Goal: Task Accomplishment & Management: Use online tool/utility

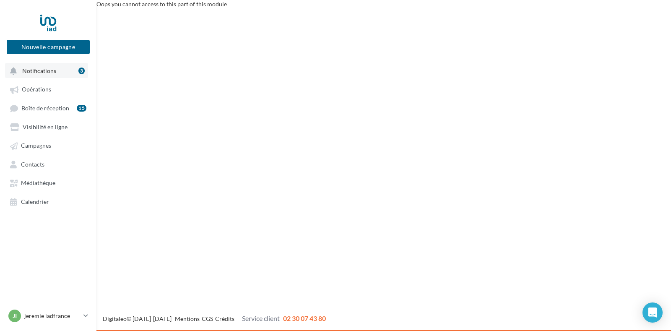
click at [42, 69] on span "Notifications" at bounding box center [39, 70] width 34 height 7
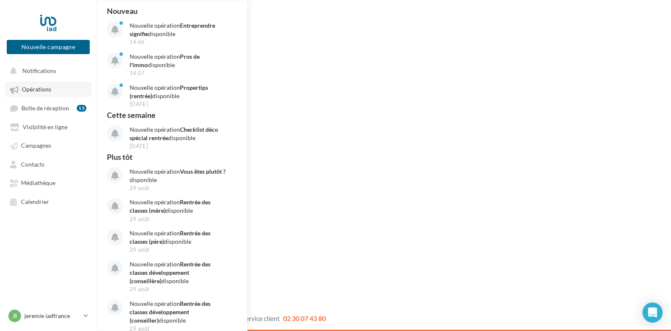
click at [39, 90] on span "Opérations" at bounding box center [36, 89] width 29 height 7
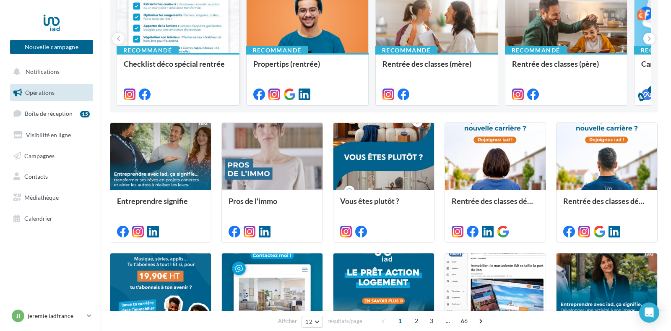
scroll to position [126, 0]
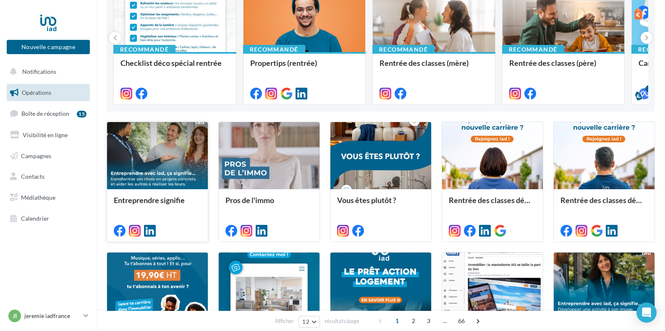
click at [159, 164] on div at bounding box center [157, 156] width 101 height 68
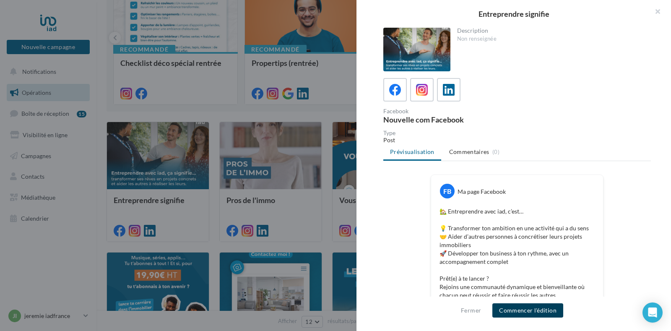
click at [528, 313] on button "Commencer l'édition" at bounding box center [528, 310] width 71 height 14
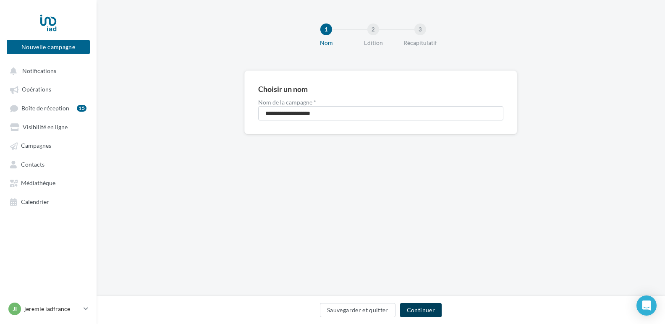
click at [422, 306] on button "Continuer" at bounding box center [421, 310] width 42 height 14
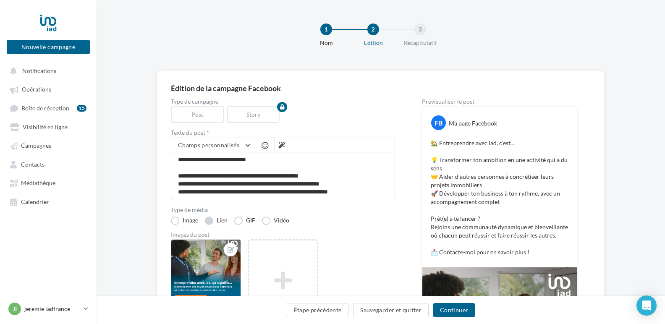
click at [210, 219] on label "Lien" at bounding box center [216, 220] width 23 height 8
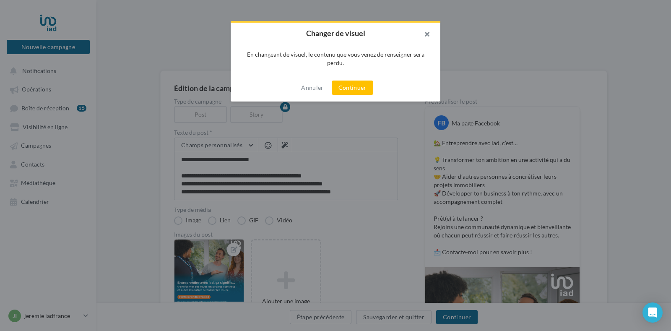
click at [428, 32] on button "button" at bounding box center [424, 35] width 34 height 25
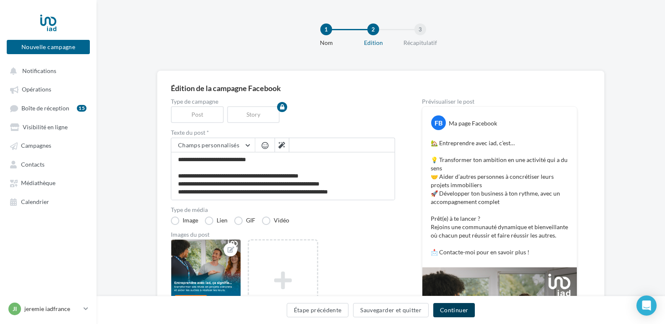
click at [454, 310] on button "Continuer" at bounding box center [454, 310] width 42 height 14
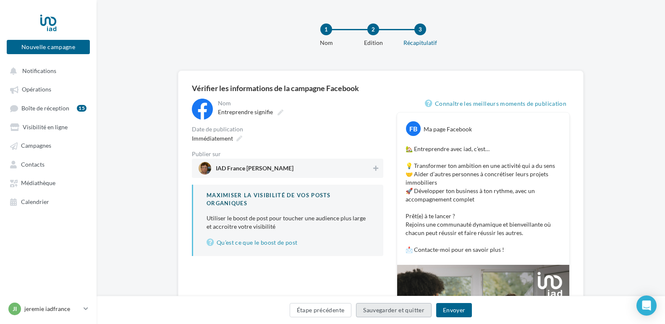
click at [384, 308] on button "Sauvegarder et quitter" at bounding box center [394, 310] width 76 height 14
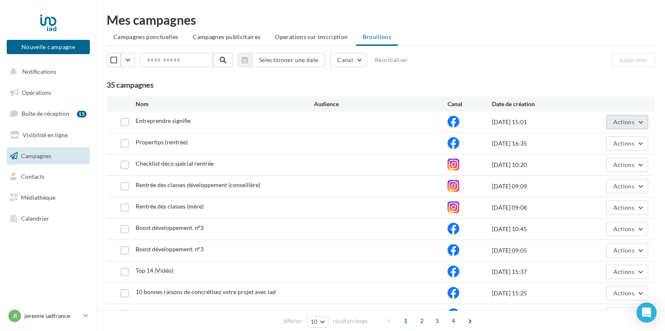
click at [623, 127] on button "Actions" at bounding box center [627, 122] width 42 height 14
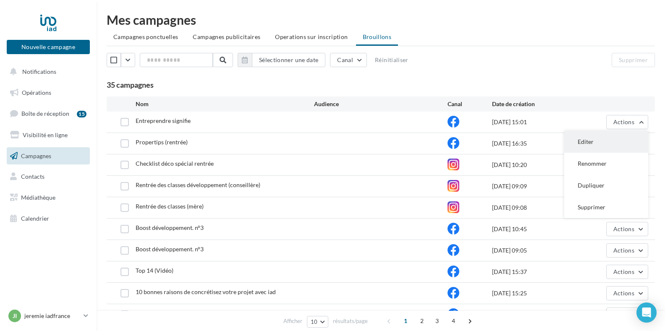
click at [595, 140] on button "Editer" at bounding box center [606, 142] width 84 height 22
